Goal: Task Accomplishment & Management: Manage account settings

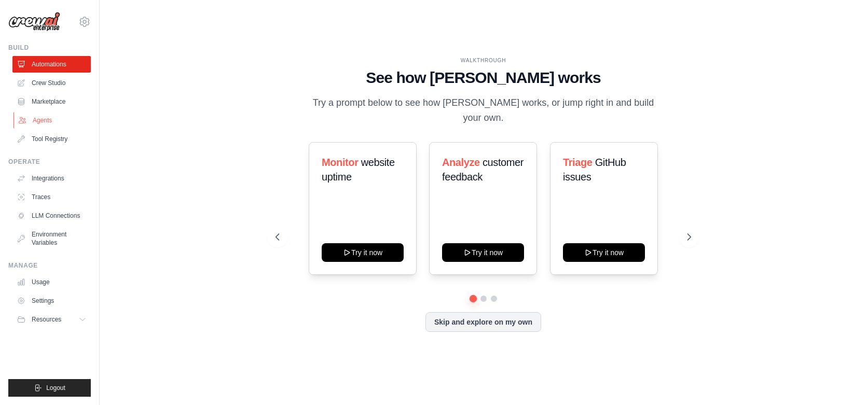
click at [47, 118] on link "Agents" at bounding box center [52, 120] width 78 height 17
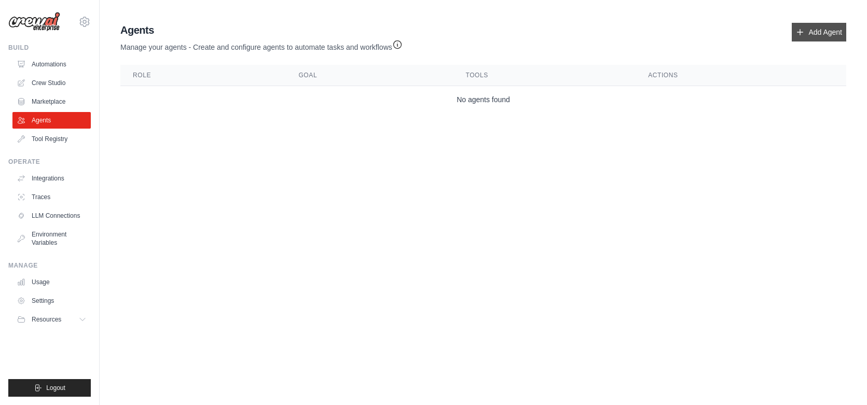
click at [822, 36] on link "Add Agent" at bounding box center [819, 32] width 55 height 19
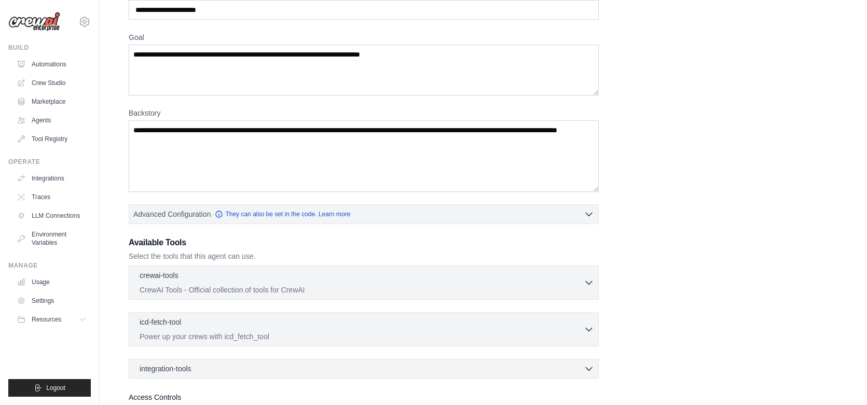
scroll to position [64, 0]
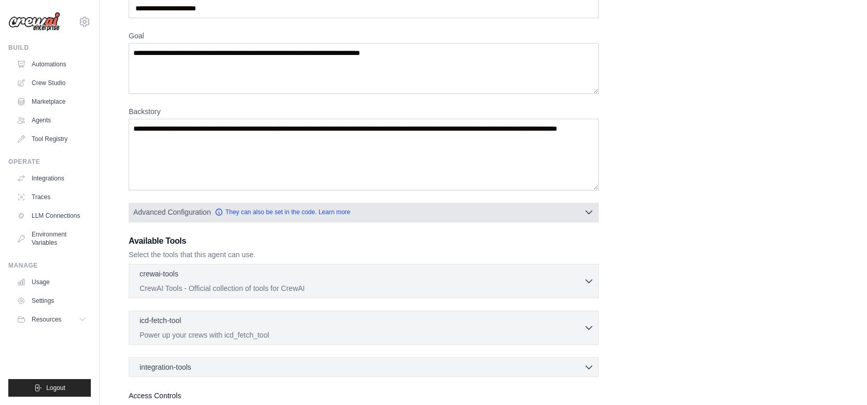
click at [412, 218] on button "Advanced Configuration They can also be set in the code. Learn more" at bounding box center [363, 212] width 469 height 19
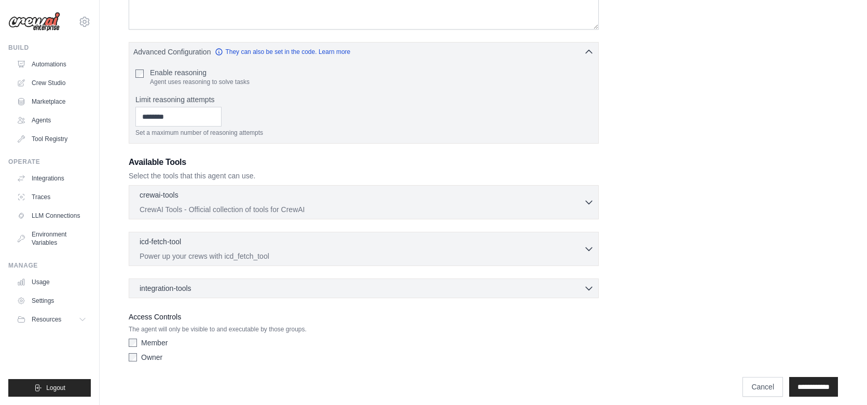
scroll to position [234, 0]
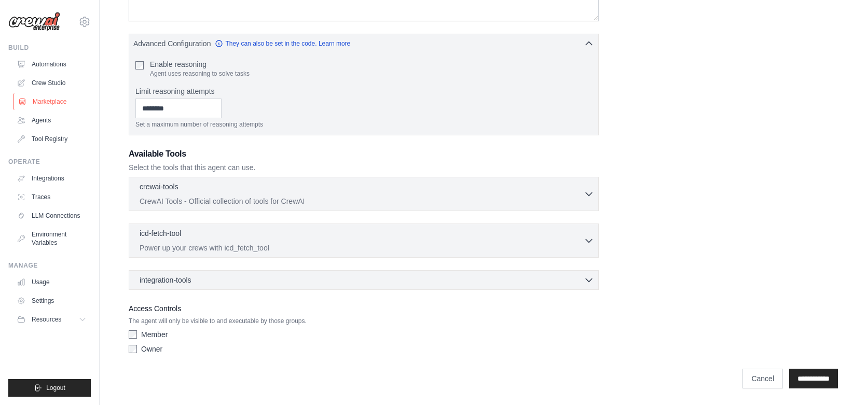
click at [53, 105] on link "Marketplace" at bounding box center [52, 101] width 78 height 17
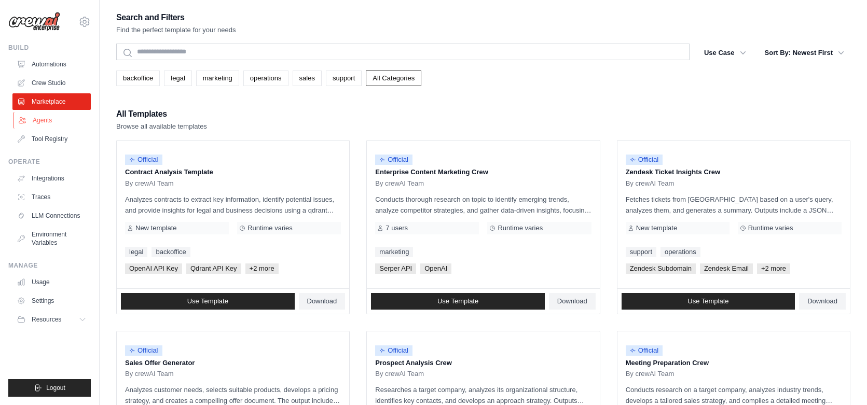
click at [59, 122] on link "Agents" at bounding box center [52, 120] width 78 height 17
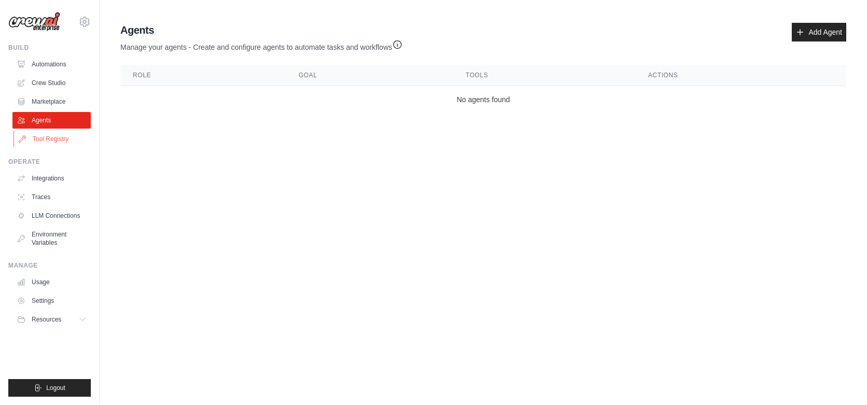
click at [63, 138] on link "Tool Registry" at bounding box center [52, 139] width 78 height 17
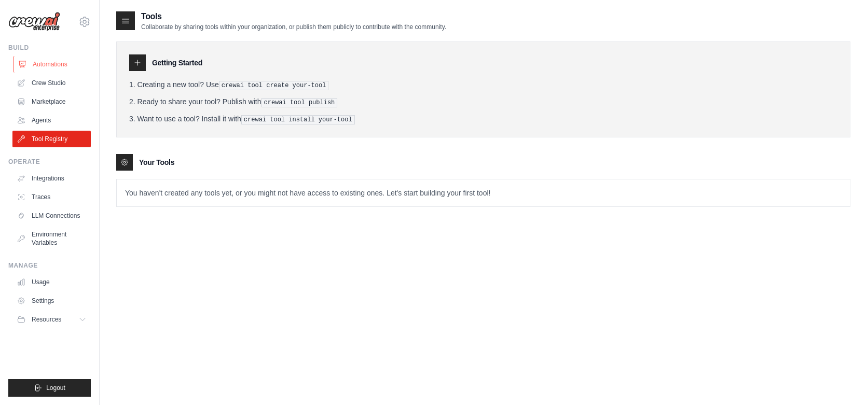
click at [55, 70] on link "Automations" at bounding box center [52, 64] width 78 height 17
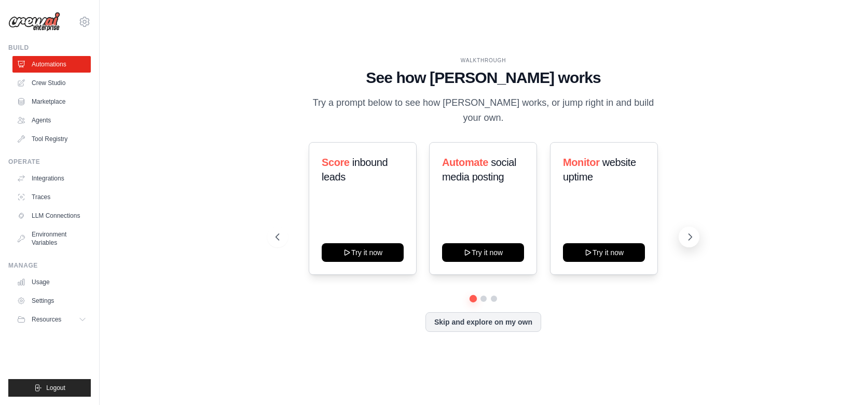
click at [691, 234] on icon at bounding box center [690, 237] width 3 height 6
click at [690, 234] on icon at bounding box center [690, 237] width 10 height 10
click at [277, 227] on button at bounding box center [277, 237] width 21 height 21
click at [61, 69] on link "Automations" at bounding box center [52, 64] width 78 height 17
click at [60, 84] on link "Crew Studio" at bounding box center [52, 83] width 78 height 17
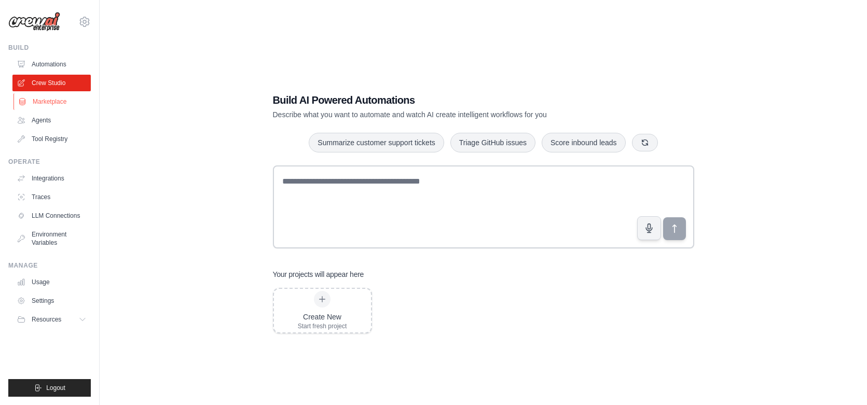
click at [56, 99] on link "Marketplace" at bounding box center [52, 101] width 78 height 17
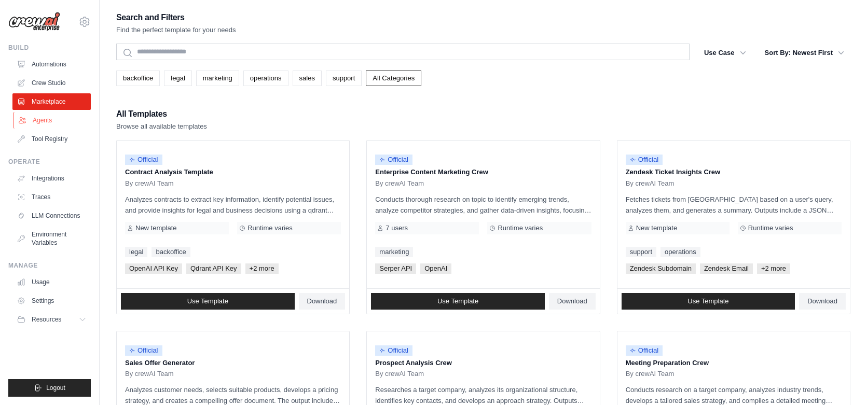
click at [54, 117] on link "Agents" at bounding box center [52, 120] width 78 height 17
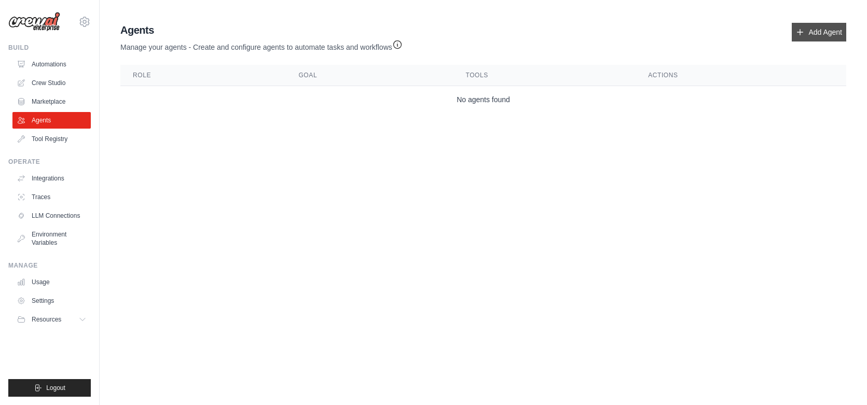
click at [809, 23] on link "Add Agent" at bounding box center [819, 32] width 55 height 19
click at [807, 31] on link "Add Agent" at bounding box center [819, 32] width 55 height 19
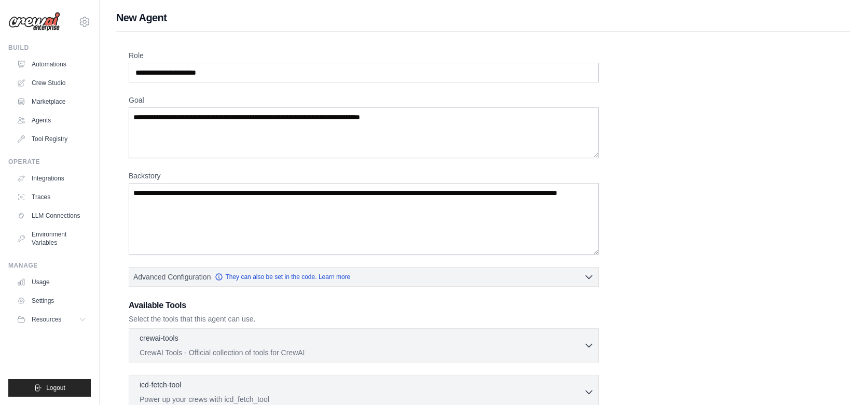
scroll to position [152, 0]
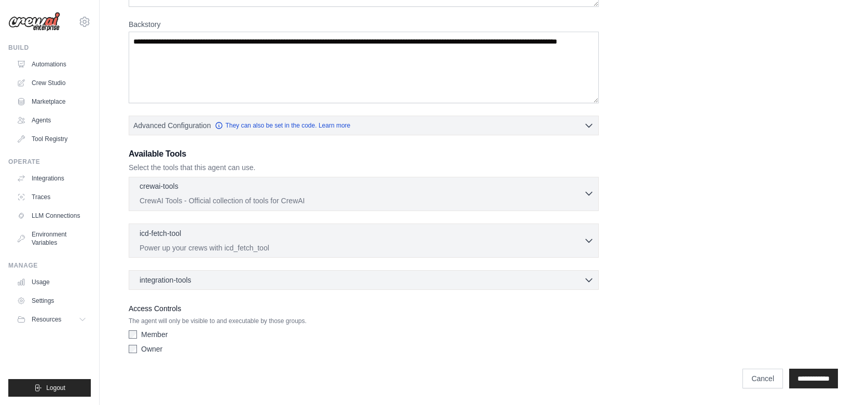
click at [588, 194] on icon "button" at bounding box center [589, 194] width 6 height 3
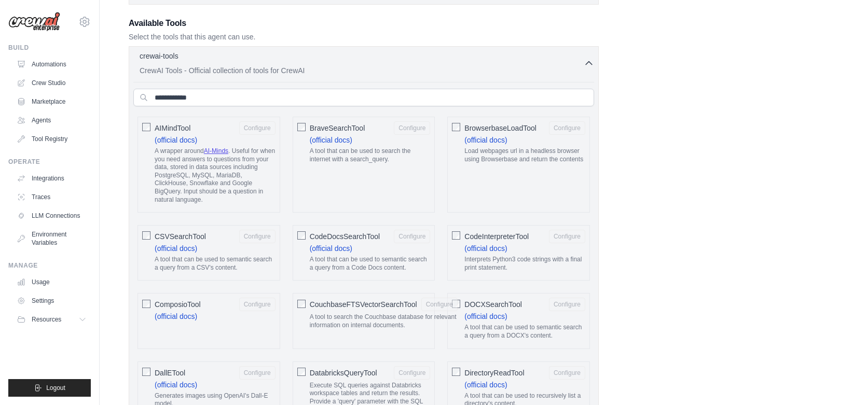
scroll to position [283, 0]
click at [587, 58] on icon "button" at bounding box center [589, 62] width 10 height 10
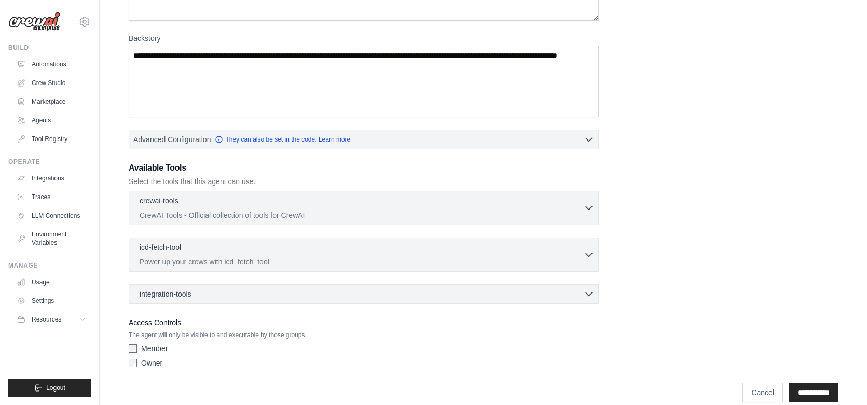
scroll to position [133, 0]
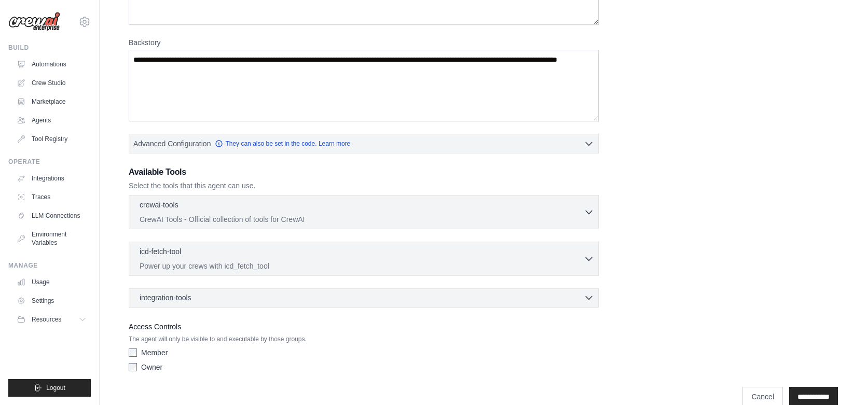
click at [460, 300] on div "integration-tools 0 selected" at bounding box center [367, 298] width 455 height 10
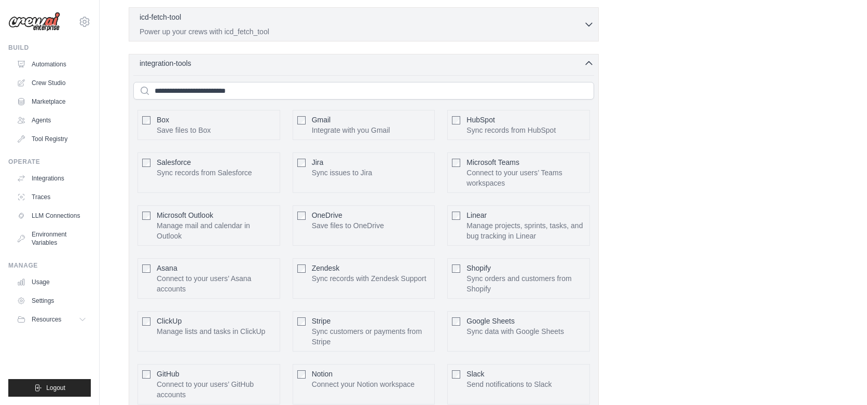
scroll to position [367, 0]
click at [406, 96] on input "text" at bounding box center [363, 92] width 461 height 18
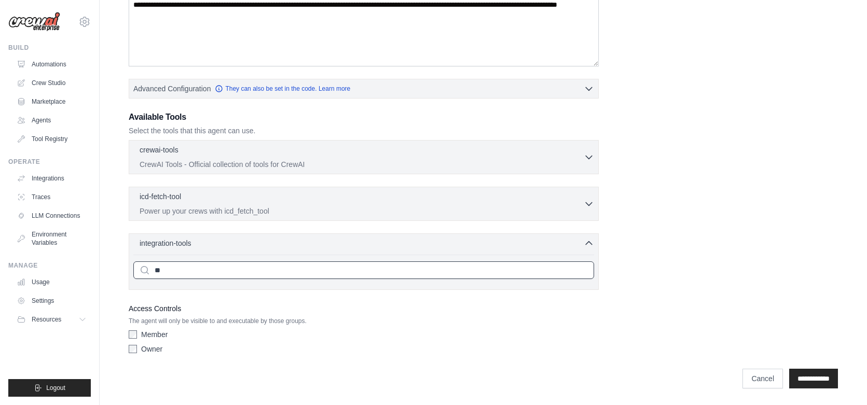
scroll to position [188, 0]
type input "*"
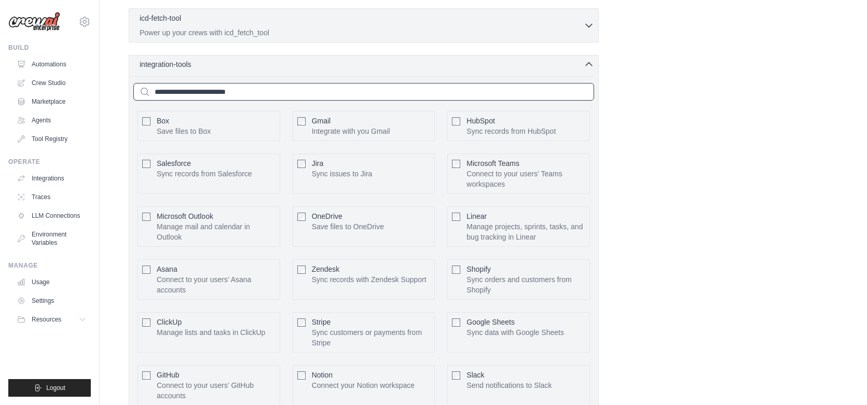
scroll to position [227, 0]
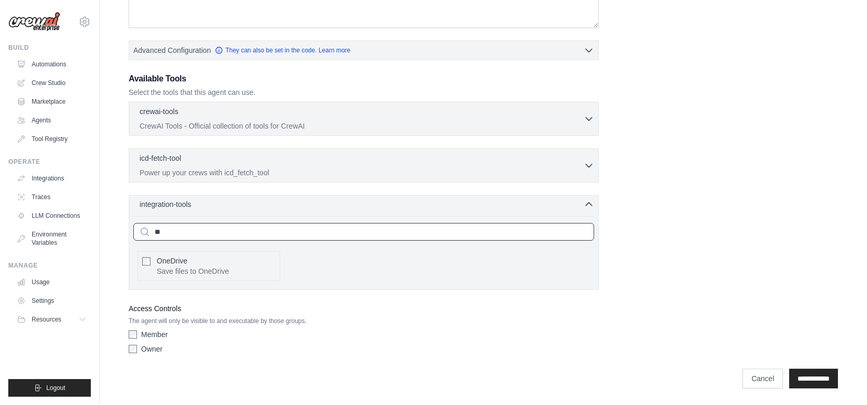
type input "*"
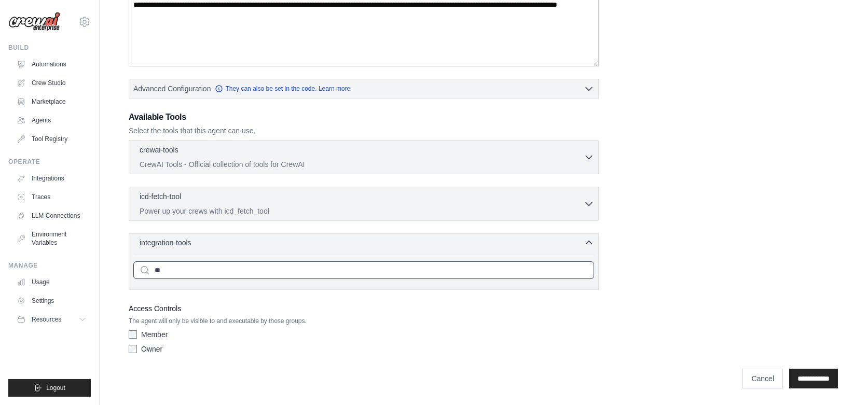
type input "*"
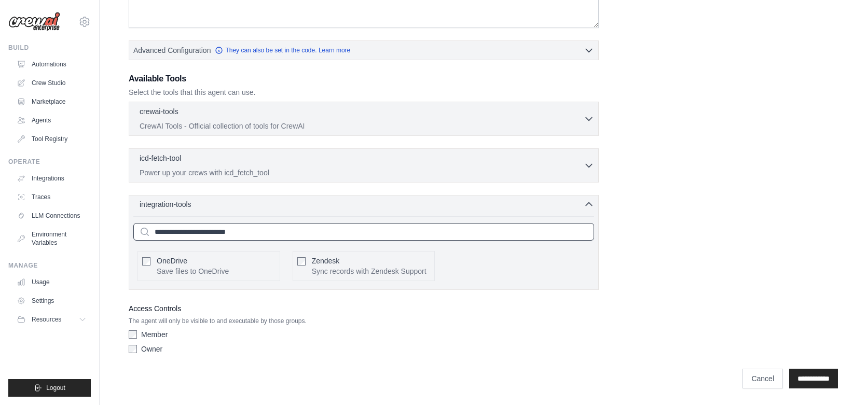
scroll to position [367, 0]
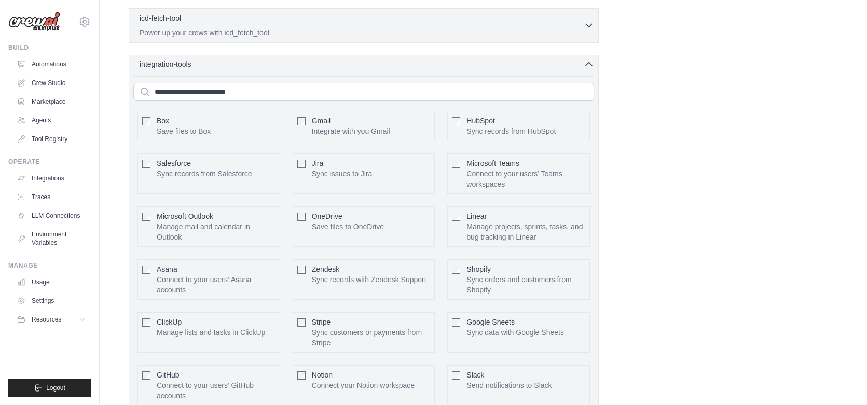
click at [588, 65] on icon "button" at bounding box center [589, 64] width 10 height 10
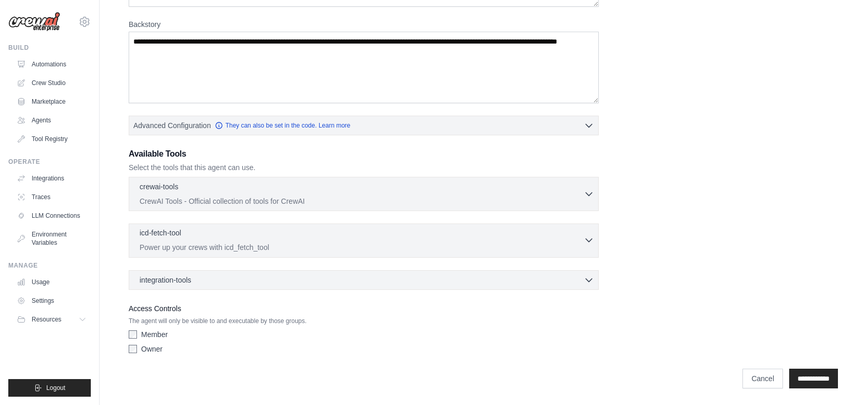
click at [589, 249] on button "icd-fetch-tool 0 selected Power up your crews with icd_fetch_tool" at bounding box center [363, 240] width 461 height 25
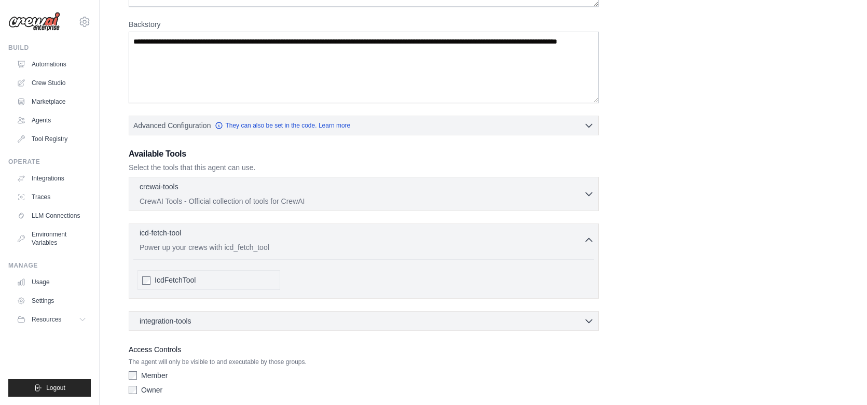
click at [589, 249] on button "icd-fetch-tool 0 selected Power up your crews with icd_fetch_tool" at bounding box center [363, 240] width 461 height 25
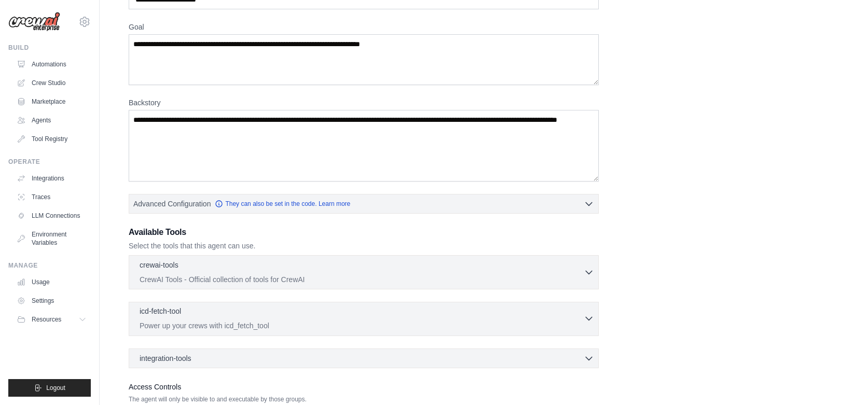
scroll to position [68, 0]
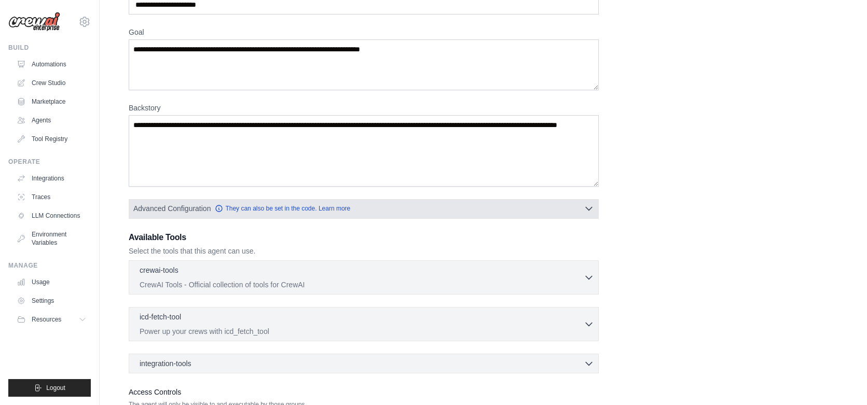
click at [593, 206] on icon "button" at bounding box center [589, 208] width 10 height 10
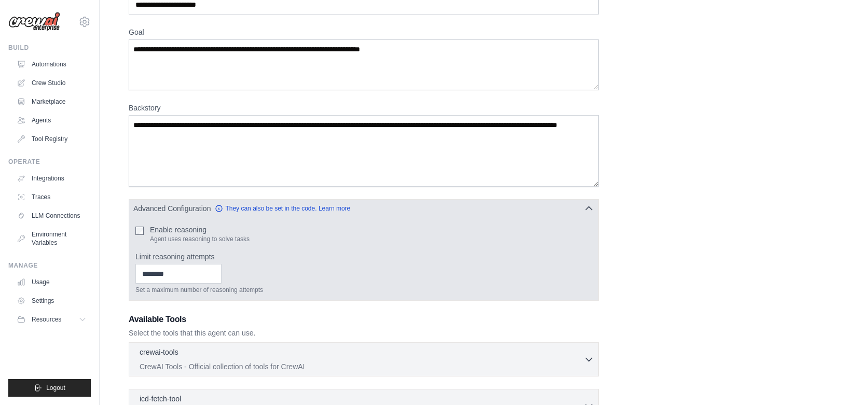
click at [593, 206] on icon "button" at bounding box center [589, 208] width 10 height 10
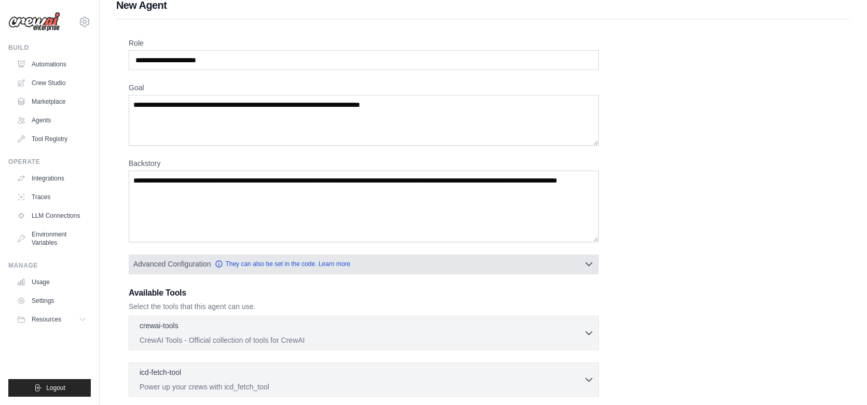
scroll to position [0, 0]
